Goal: Navigation & Orientation: Find specific page/section

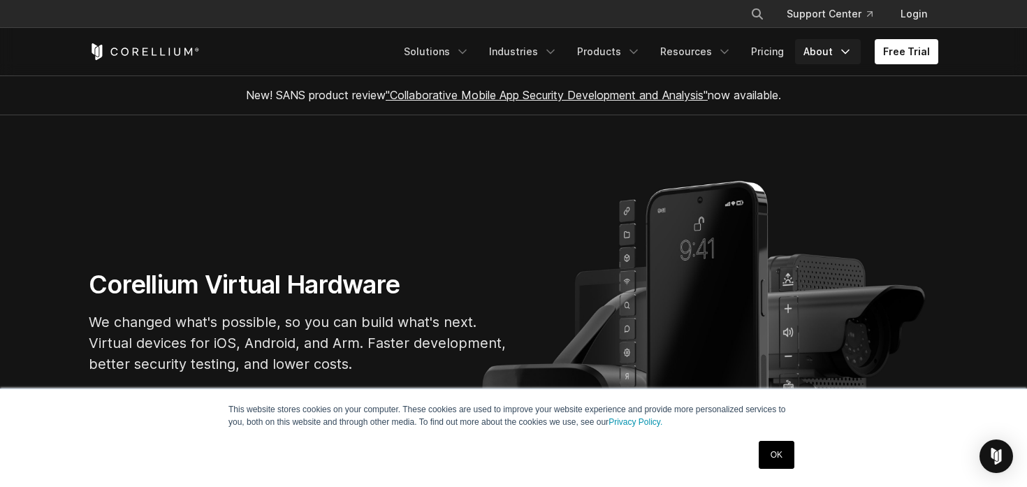
click at [849, 47] on icon "Navigation Menu" at bounding box center [845, 52] width 14 height 14
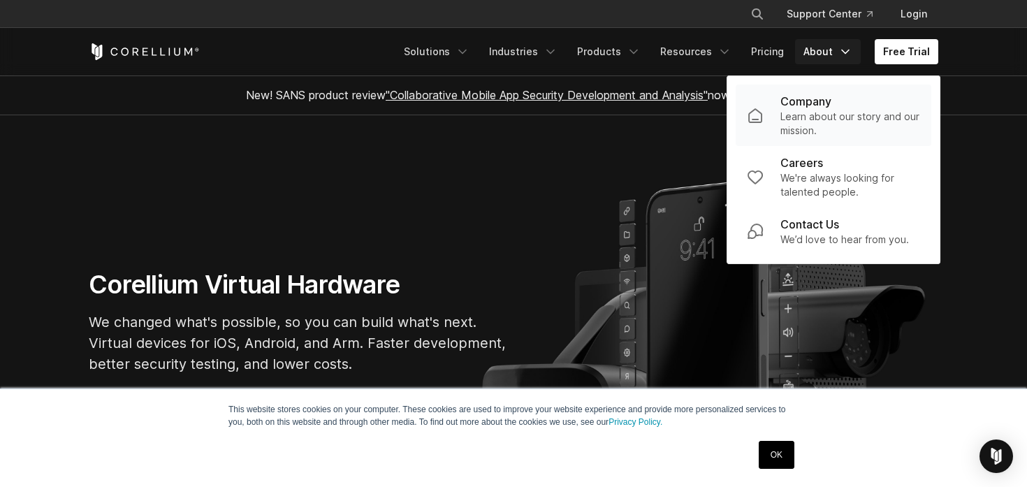
click at [849, 113] on p "Learn about our story and our mission." at bounding box center [850, 124] width 140 height 28
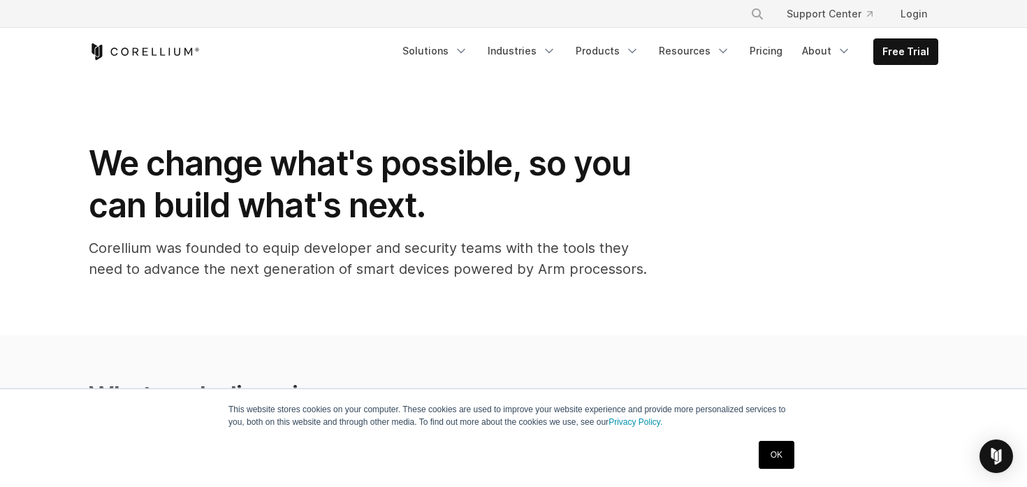
click at [777, 448] on link "OK" at bounding box center [777, 455] width 36 height 28
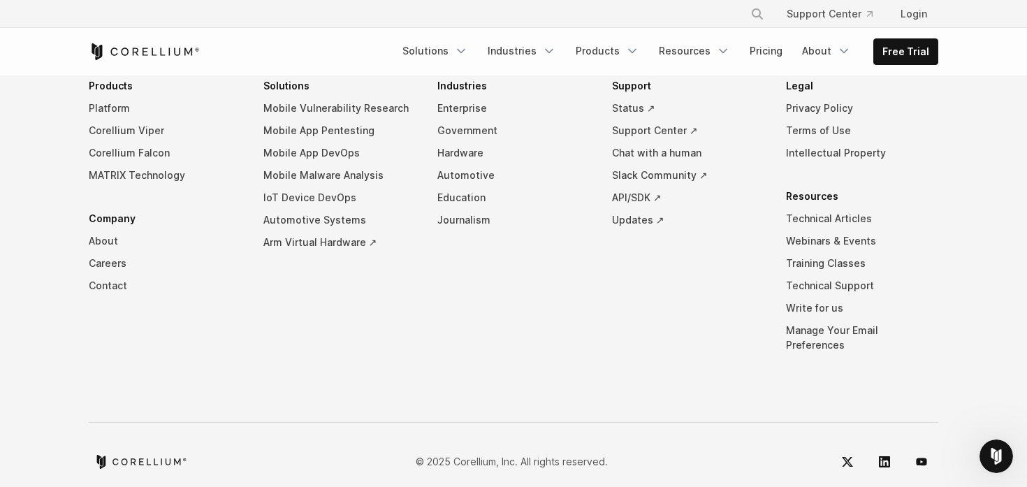
scroll to position [2514, 0]
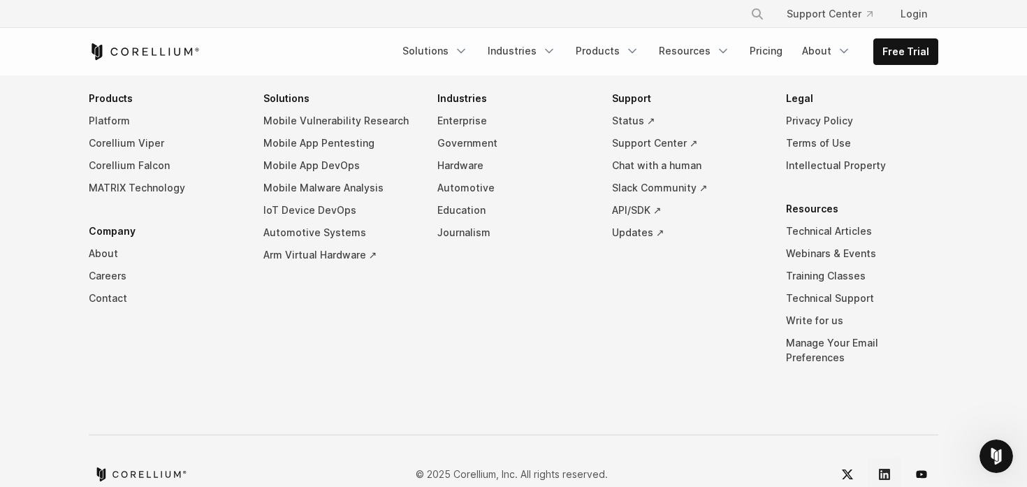
click at [882, 469] on icon "LinkedIn" at bounding box center [884, 474] width 11 height 11
click at [185, 54] on icon "Corellium Home" at bounding box center [188, 52] width 8 height 8
